Goal: Communication & Community: Connect with others

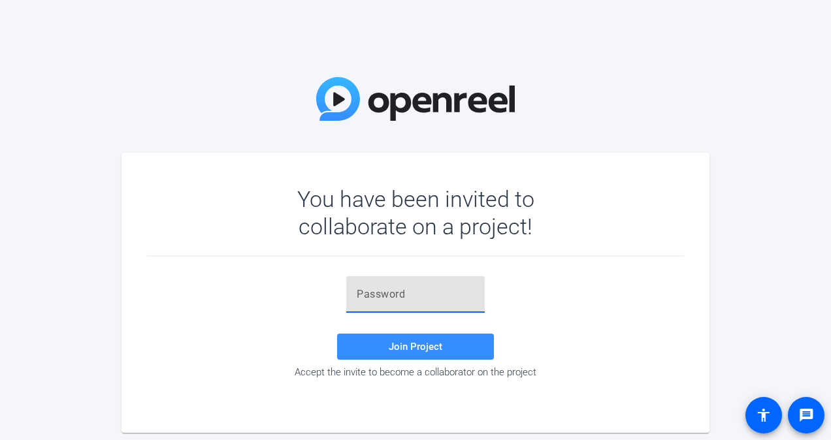
click at [361, 300] on input "text" at bounding box center [416, 295] width 118 height 16
paste input "NOzza"
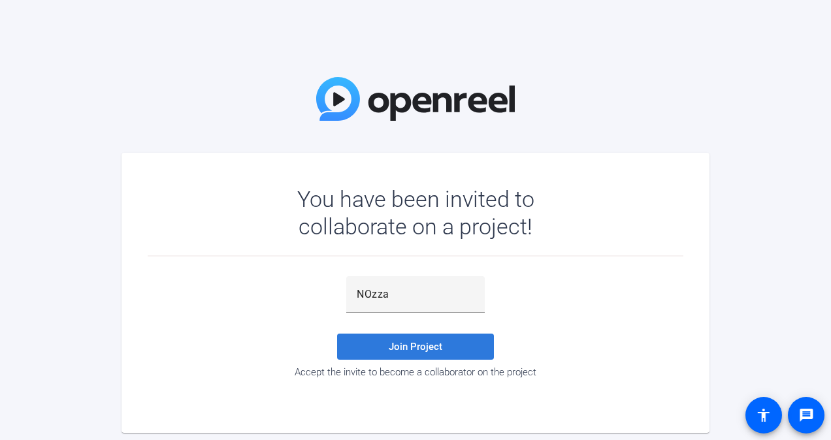
click at [404, 337] on span at bounding box center [415, 346] width 157 height 31
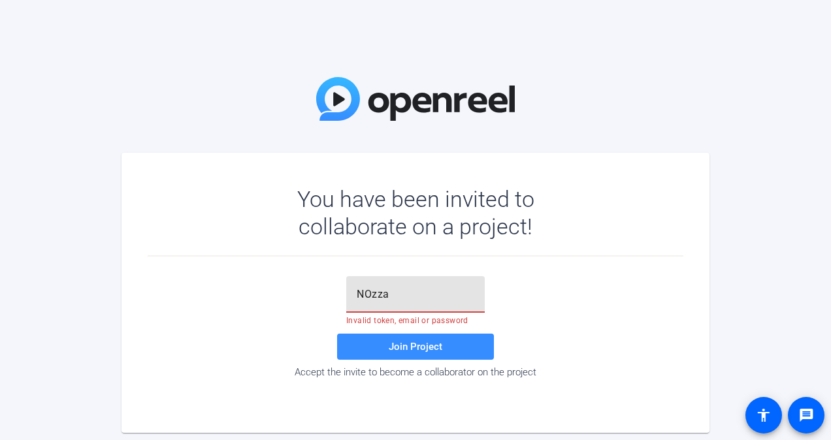
click at [420, 295] on input "NOzza" at bounding box center [416, 295] width 118 height 16
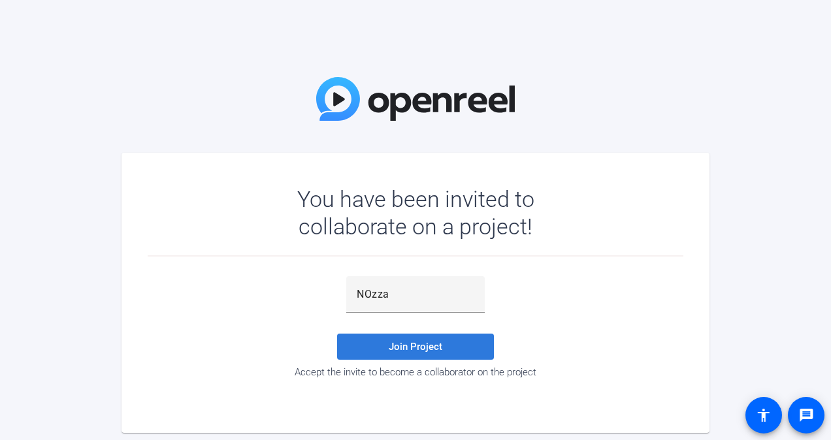
click at [425, 350] on span "Join Project" at bounding box center [416, 347] width 54 height 12
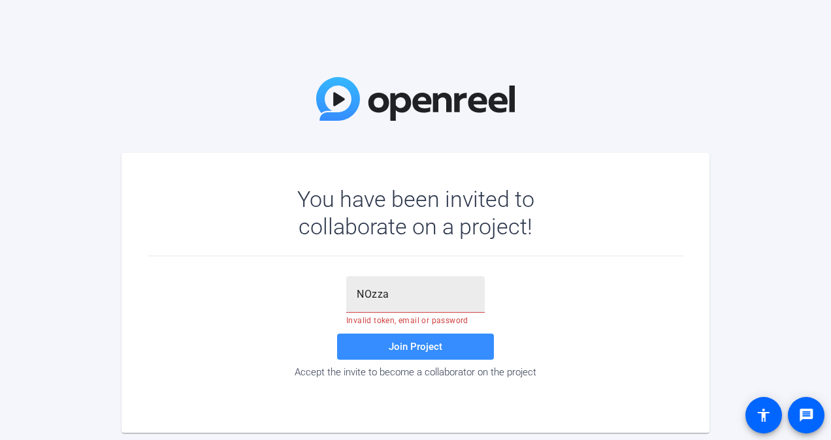
click at [359, 293] on input "NOzza" at bounding box center [416, 295] width 118 height 16
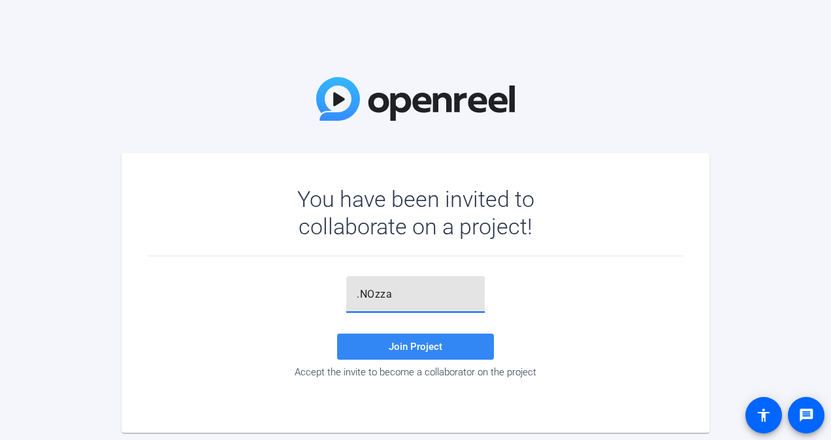
type input ".NOzza"
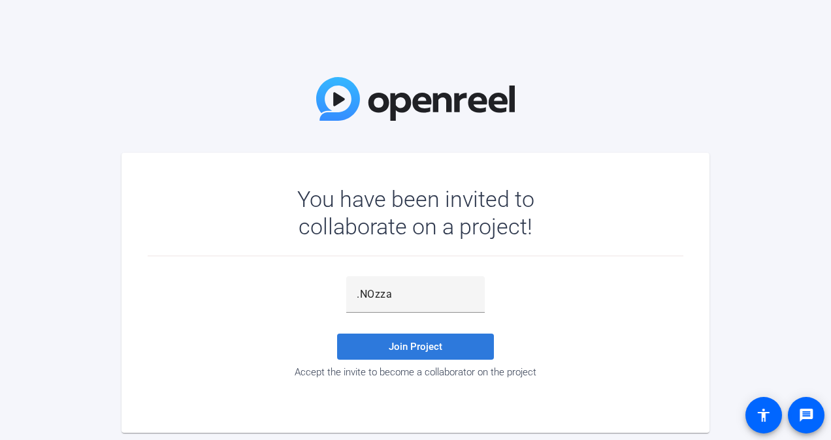
click at [385, 343] on span at bounding box center [415, 346] width 157 height 31
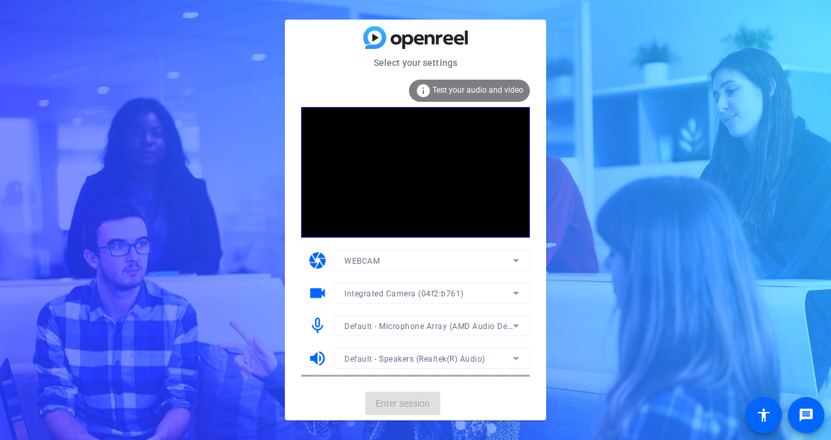
click at [395, 407] on mat-card-actions "Enter session" at bounding box center [415, 404] width 261 height 34
click at [395, 407] on span "Enter session" at bounding box center [403, 404] width 54 height 14
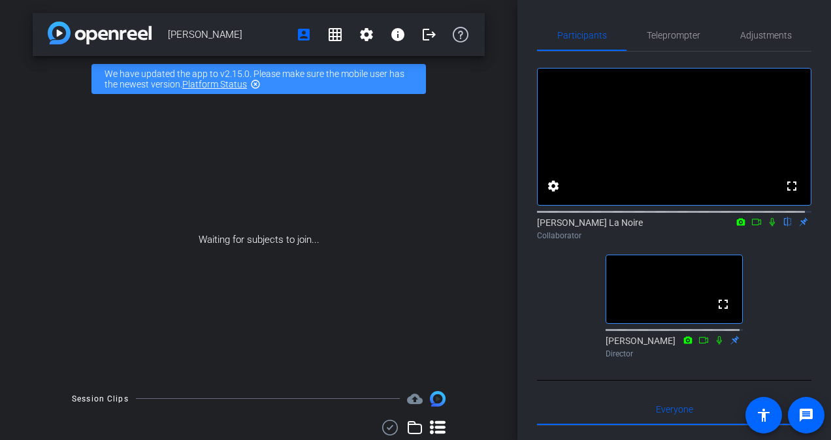
click at [773, 274] on div "fullscreen settings [PERSON_NAME] La Noire flip Collaborator fullscreen [PERSON…" at bounding box center [674, 208] width 274 height 312
click at [770, 227] on icon at bounding box center [772, 222] width 5 height 8
click at [769, 227] on icon at bounding box center [772, 222] width 7 height 8
click at [558, 353] on div "fullscreen settings [PERSON_NAME] La Noire flip Collaborator fullscreen [PERSON…" at bounding box center [674, 208] width 274 height 312
drag, startPoint x: 778, startPoint y: 321, endPoint x: 777, endPoint y: 340, distance: 19.0
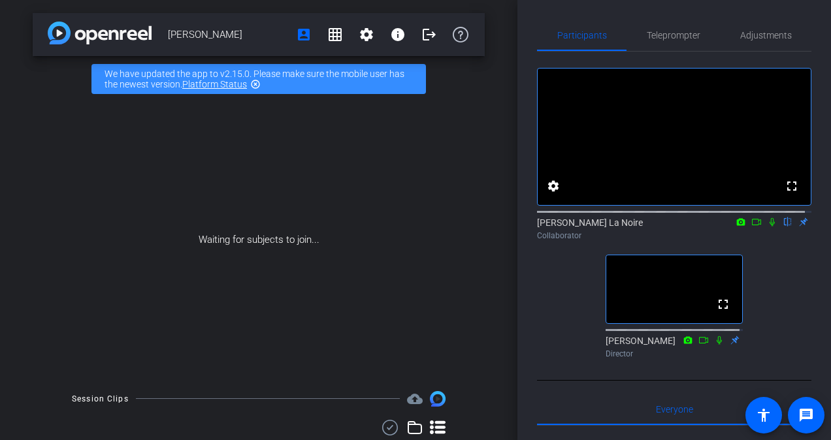
click at [777, 340] on div "fullscreen settings [PERSON_NAME] La Noire flip Collaborator fullscreen [PERSON…" at bounding box center [674, 208] width 274 height 312
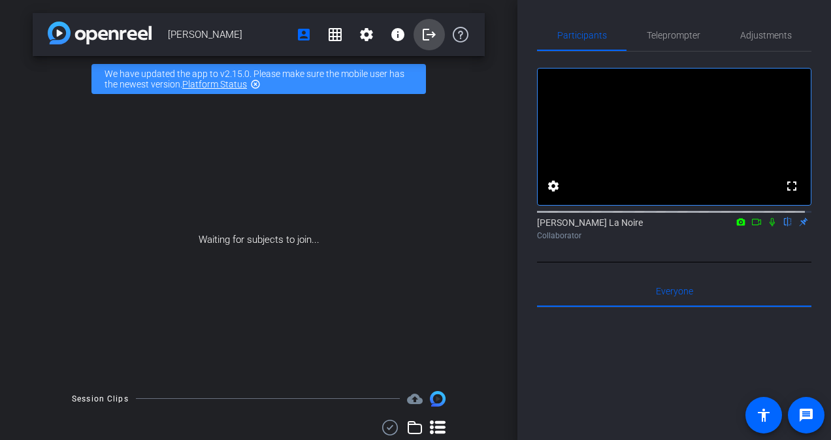
click at [432, 47] on span at bounding box center [429, 34] width 31 height 31
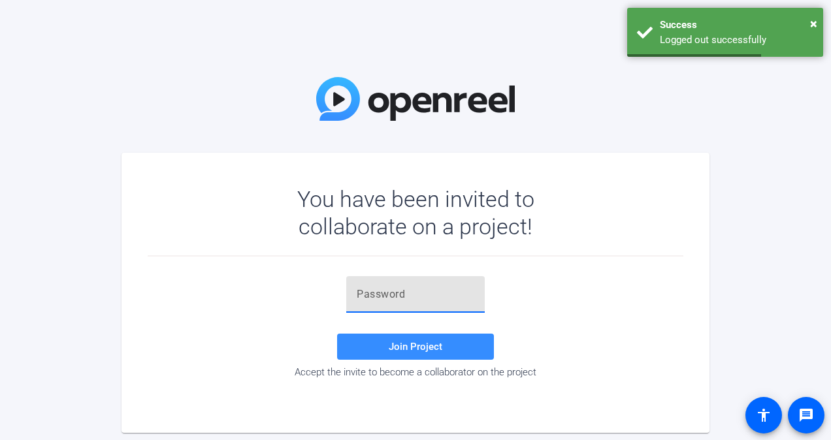
click at [403, 291] on input "text" at bounding box center [416, 295] width 118 height 16
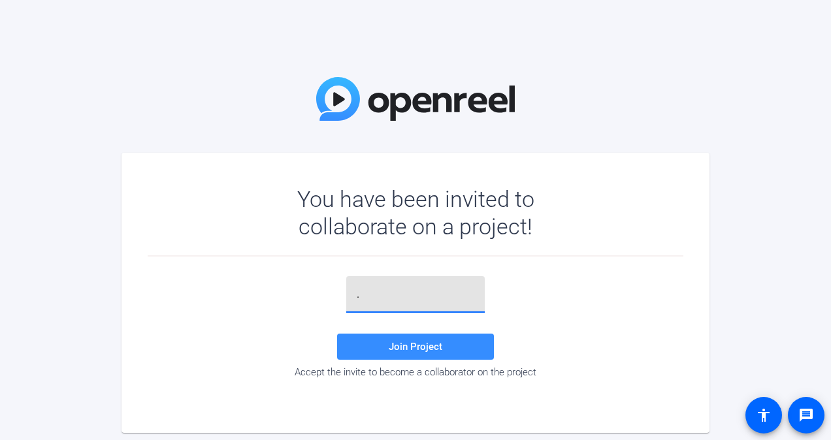
paste input "NOzza"
click at [381, 342] on span at bounding box center [415, 346] width 157 height 31
click at [357, 295] on input ".NOzza" at bounding box center [416, 295] width 118 height 16
click at [400, 297] on input ".NOzza" at bounding box center [416, 295] width 118 height 16
type input ".NOzza"
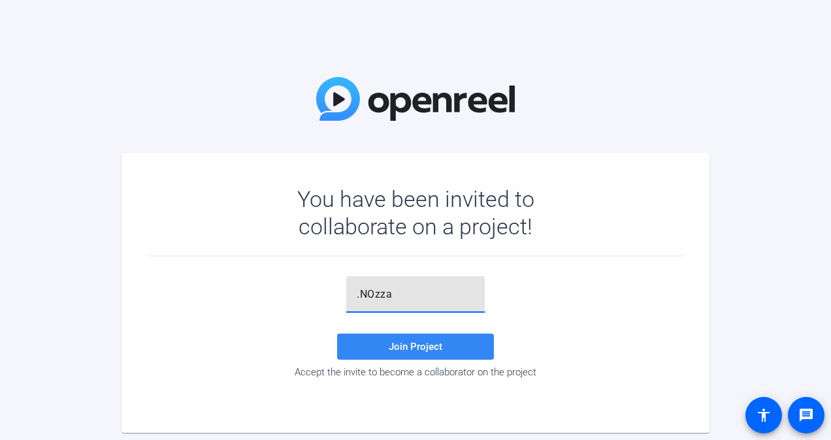
click at [400, 341] on span "Join Project" at bounding box center [416, 347] width 54 height 12
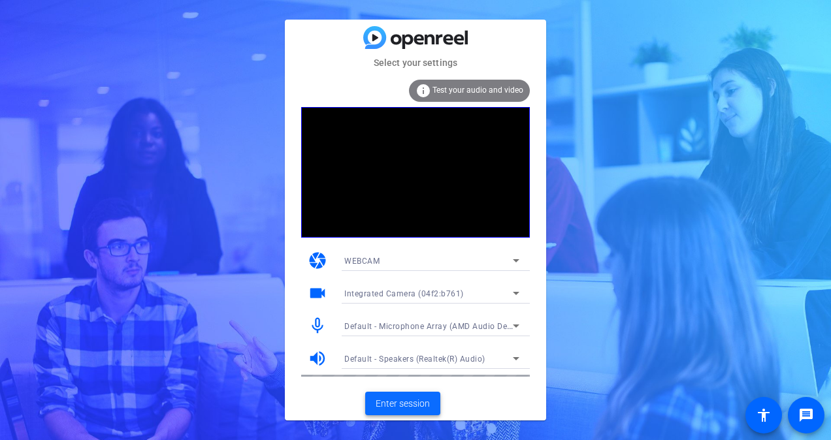
click at [399, 400] on span "Enter session" at bounding box center [403, 404] width 54 height 14
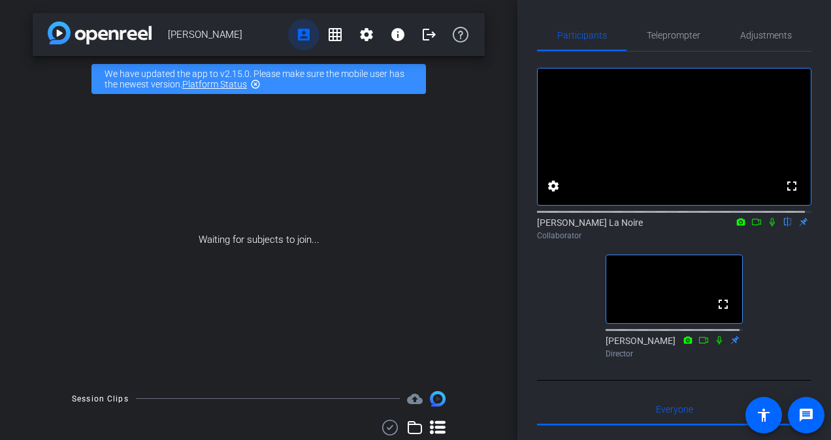
click at [307, 35] on span at bounding box center [303, 34] width 31 height 31
click at [651, 35] on span "Teleprompter" at bounding box center [674, 35] width 54 height 9
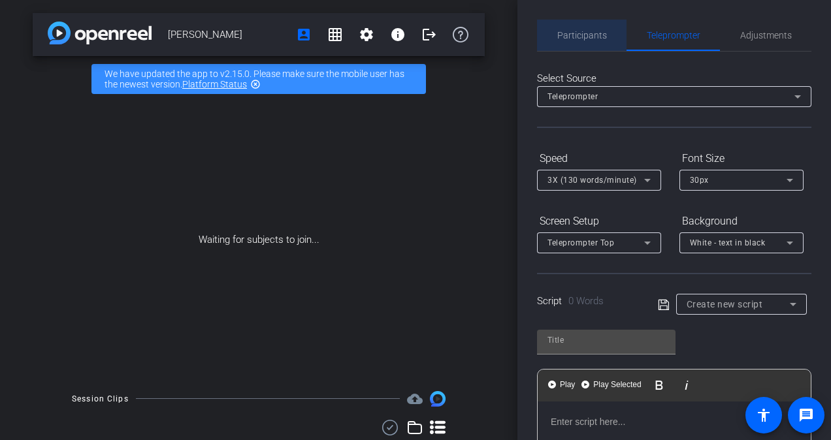
click at [593, 35] on span "Participants" at bounding box center [582, 35] width 50 height 9
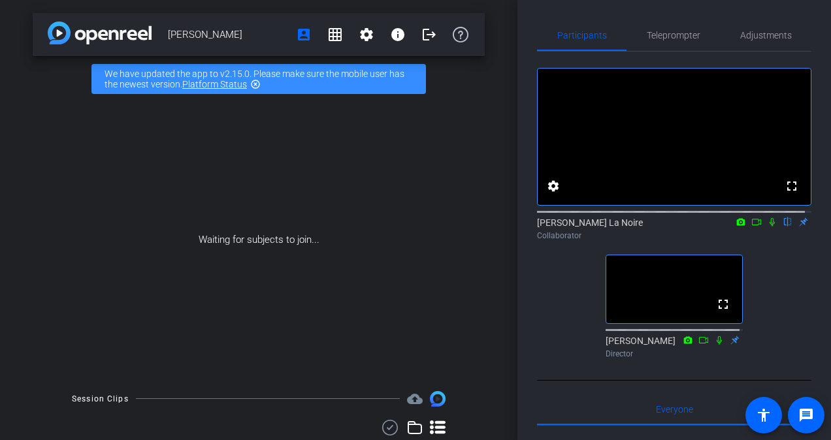
click at [766, 334] on div "fullscreen settings [PERSON_NAME] La Noire flip Collaborator fullscreen [PERSON…" at bounding box center [674, 208] width 274 height 312
click at [499, 33] on div "[PERSON_NAME] account_box grid_on settings info logout We have updated the app …" at bounding box center [258, 220] width 517 height 440
click at [414, 37] on span at bounding box center [429, 34] width 31 height 31
